Goal: Find specific page/section

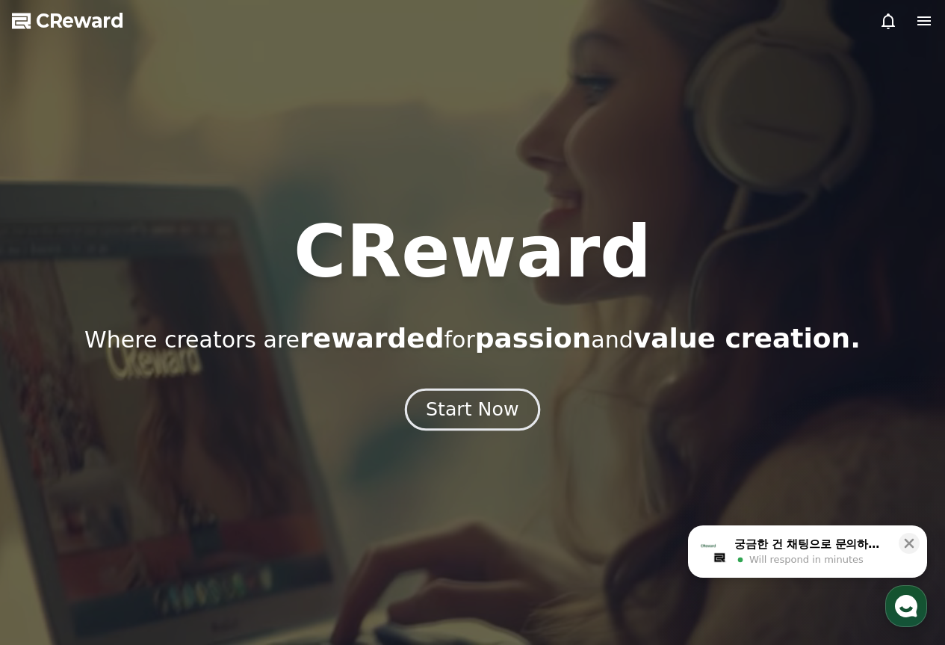
click at [491, 422] on button "Start Now" at bounding box center [472, 409] width 135 height 43
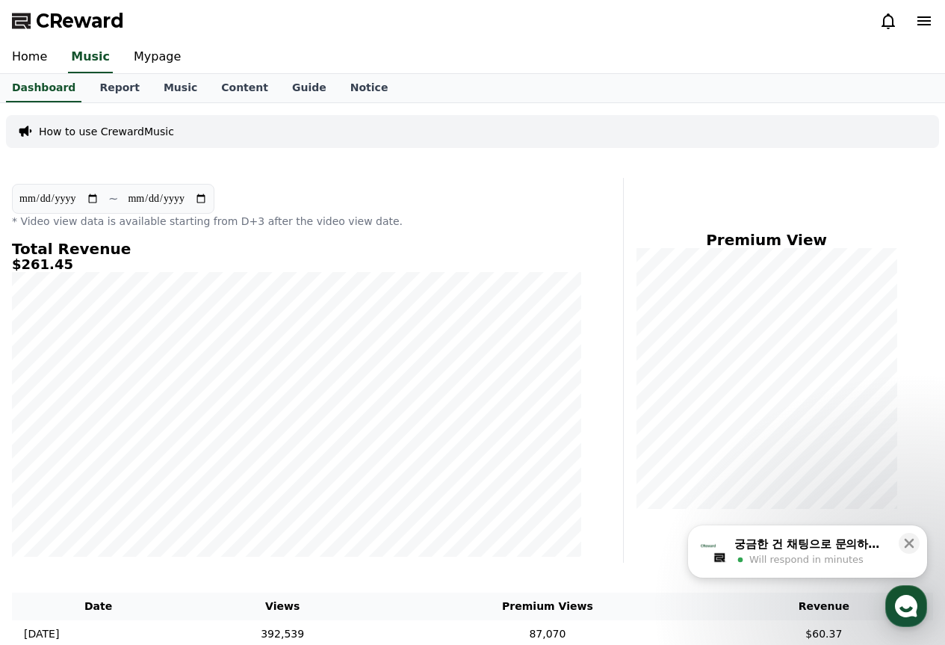
click at [819, 541] on div "궁금한 건 채팅으로 문의하세요" at bounding box center [811, 543] width 155 height 15
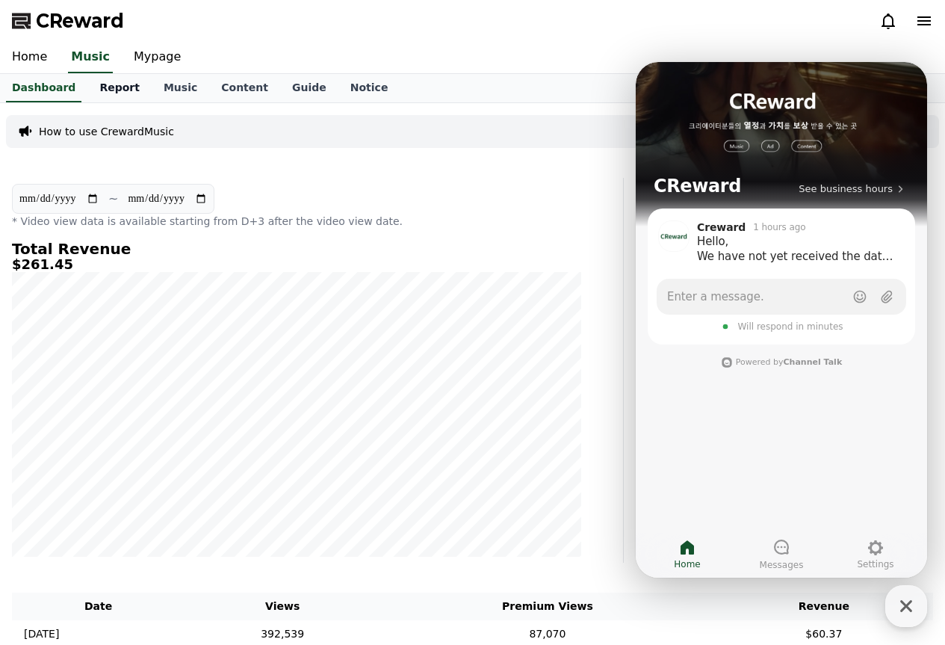
click at [102, 83] on link "Report" at bounding box center [119, 88] width 64 height 28
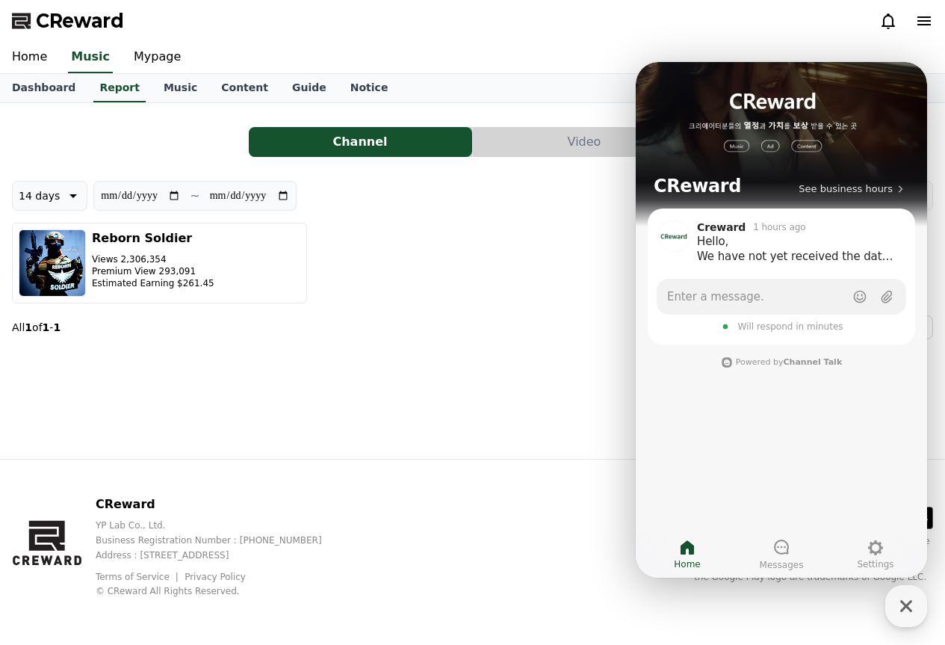
click at [595, 143] on button "Video" at bounding box center [584, 142] width 223 height 30
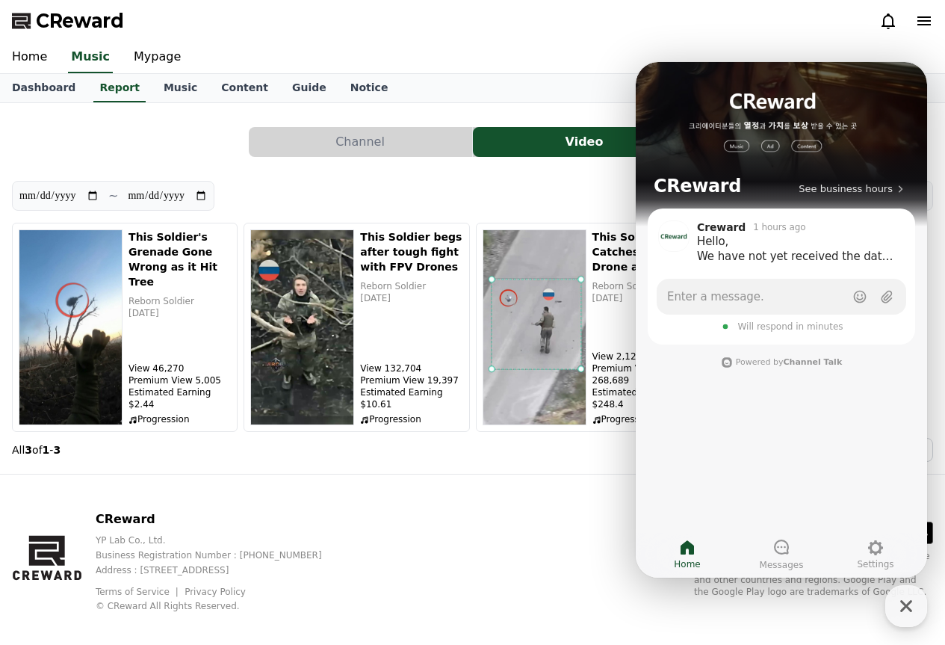
click at [323, 487] on div "CReward YP Lab Co., Ltd. Business Registration Number : [PHONE_NUMBER] Address …" at bounding box center [472, 566] width 945 height 185
